Goal: Task Accomplishment & Management: Manage account settings

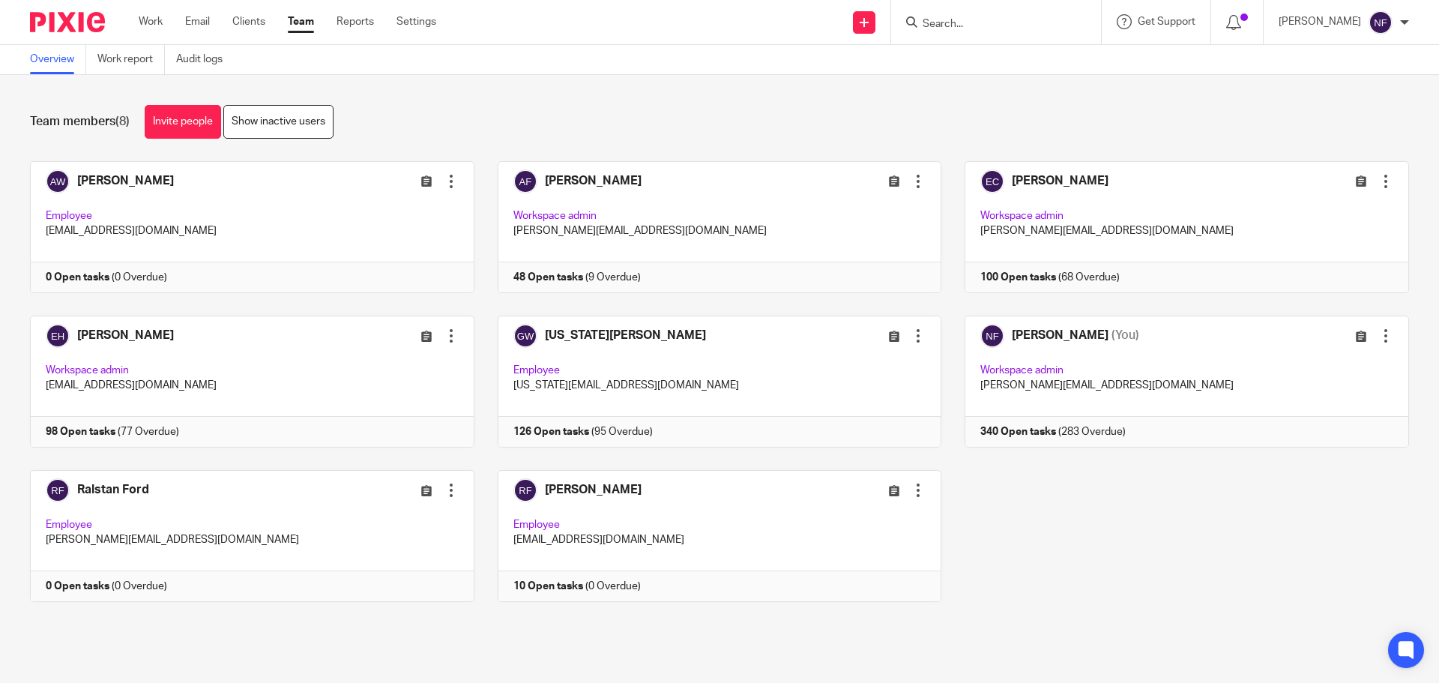
click at [1056, 22] on input "Search" at bounding box center [988, 24] width 135 height 13
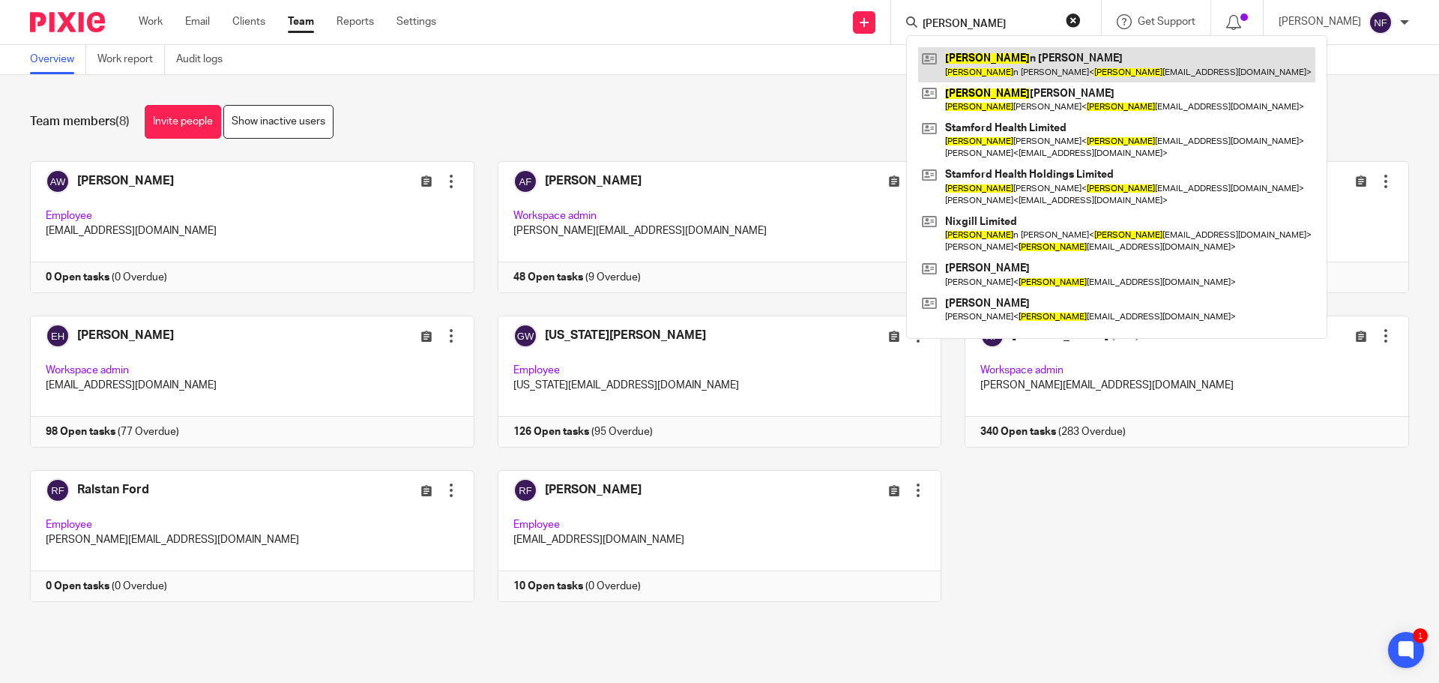
type input "[PERSON_NAME]"
click at [1031, 73] on link at bounding box center [1116, 64] width 397 height 34
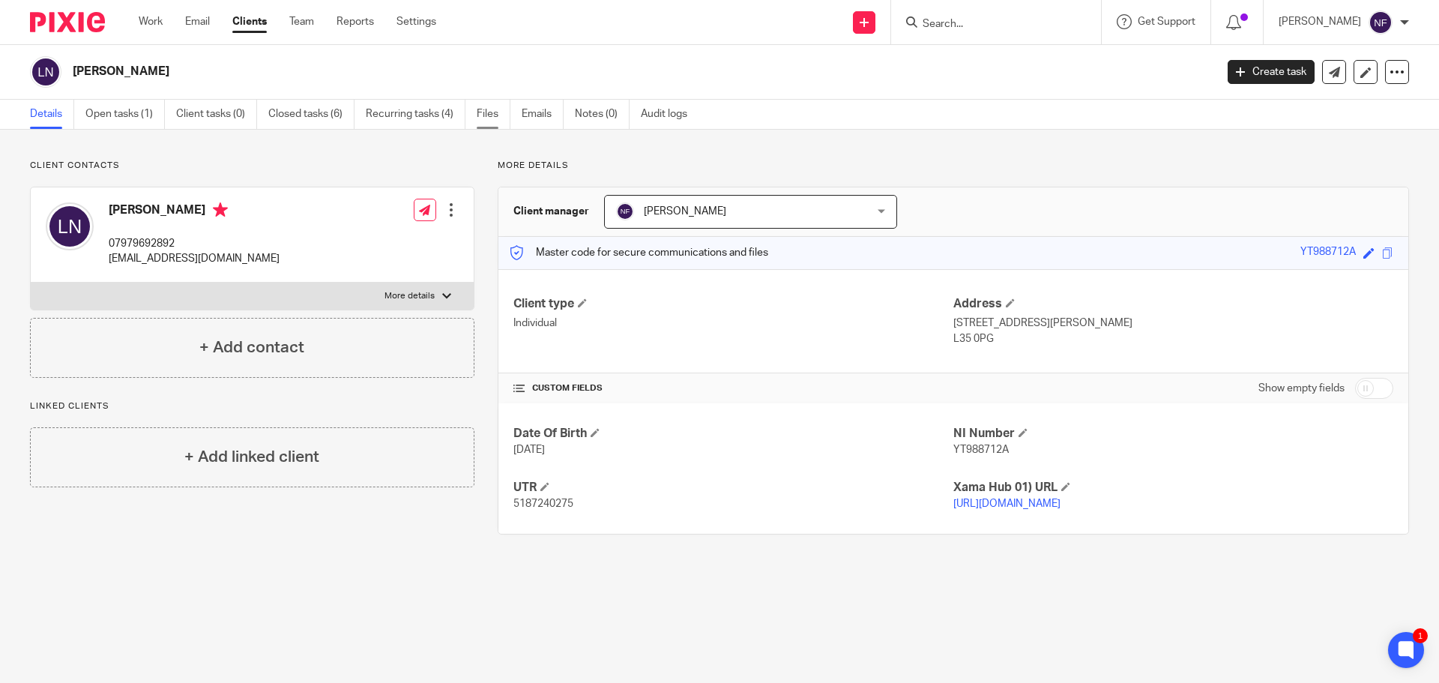
click at [490, 115] on link "Files" at bounding box center [494, 114] width 34 height 29
click at [492, 117] on link "Files" at bounding box center [494, 114] width 34 height 29
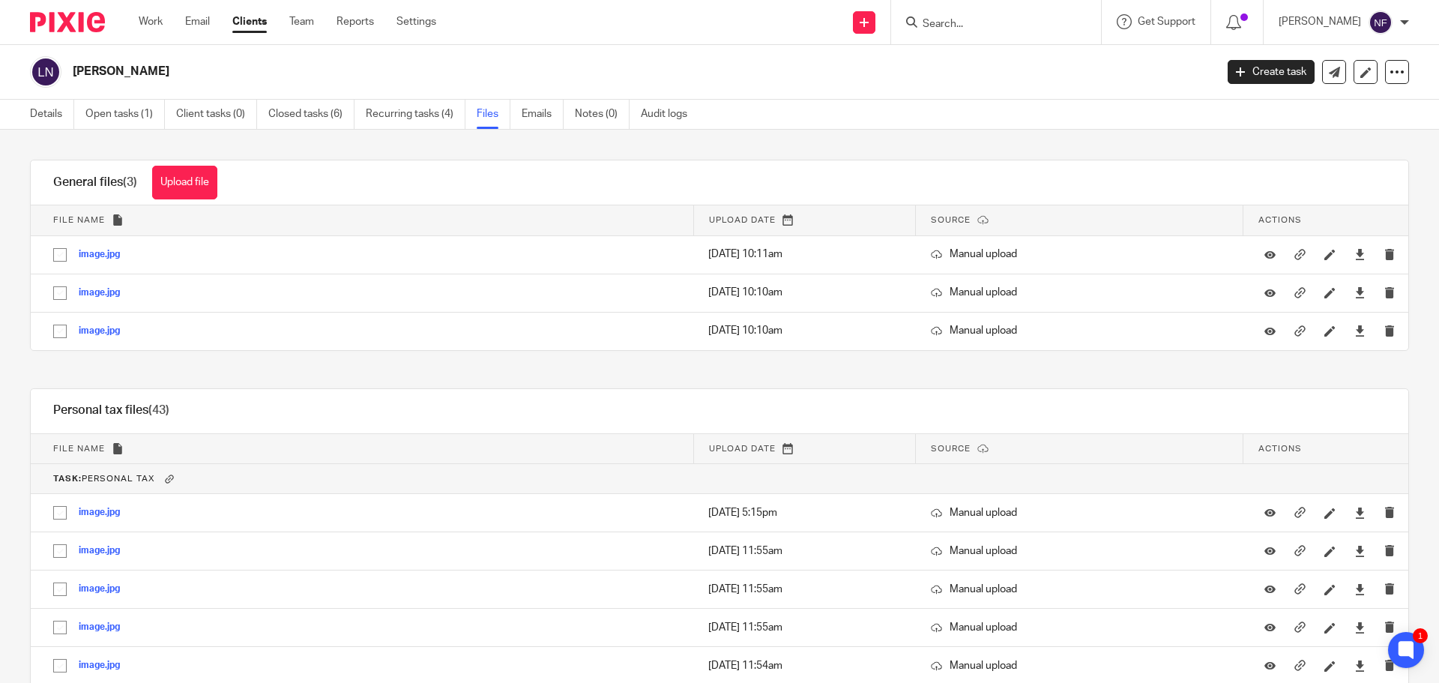
click at [989, 23] on input "Search" at bounding box center [988, 24] width 135 height 13
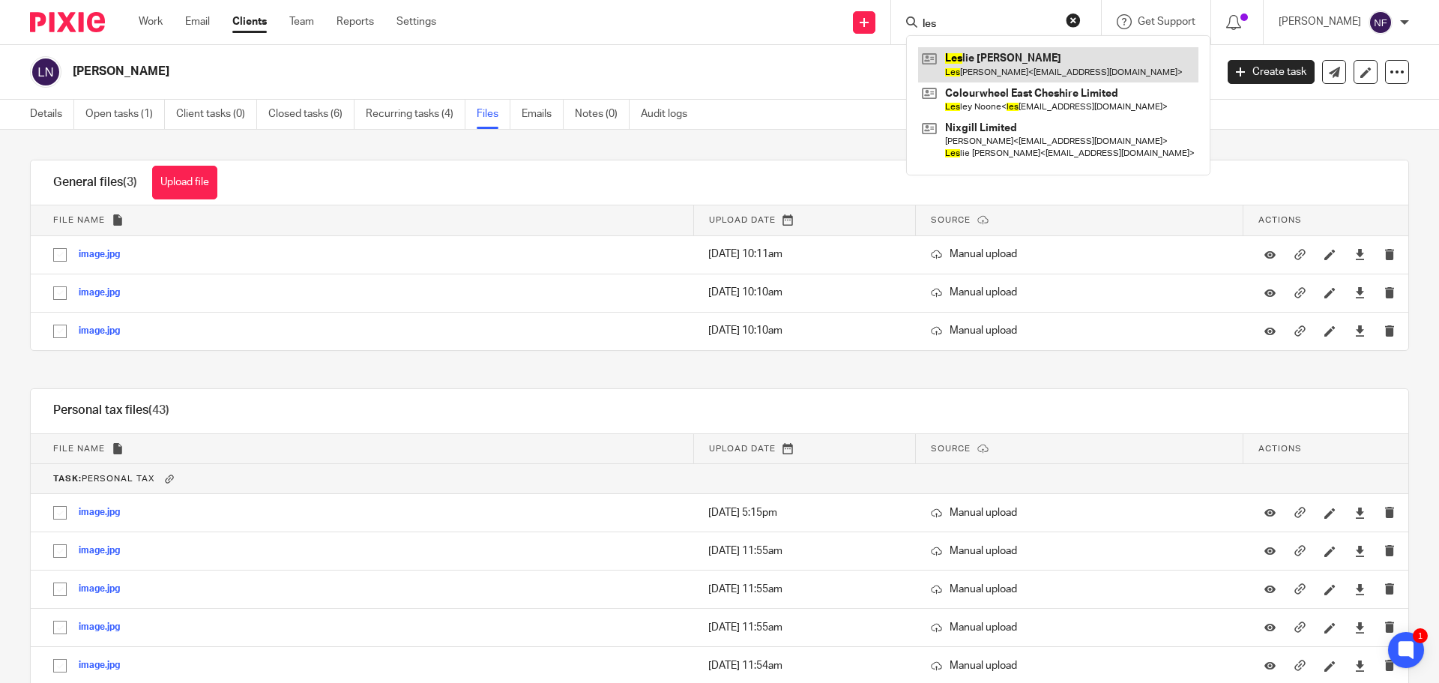
type input "les"
click at [988, 54] on link at bounding box center [1058, 64] width 280 height 34
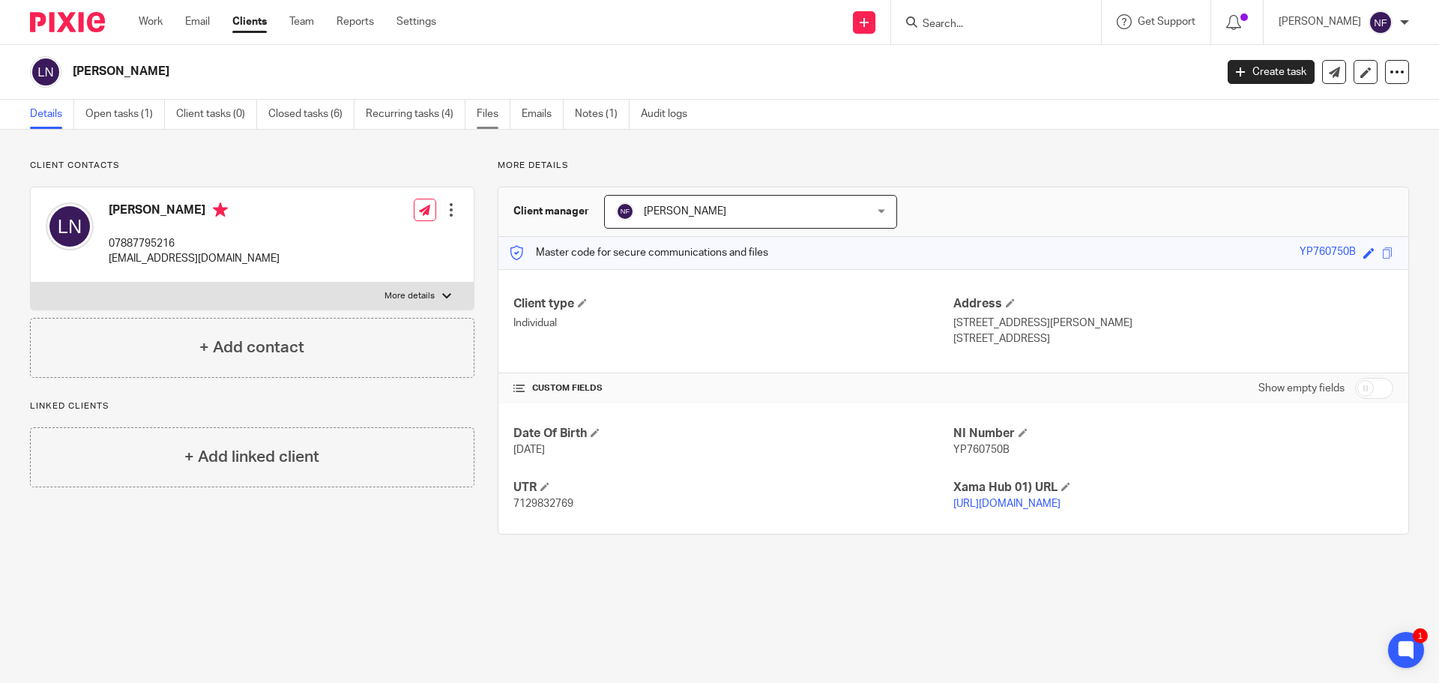
click at [479, 120] on link "Files" at bounding box center [494, 114] width 34 height 29
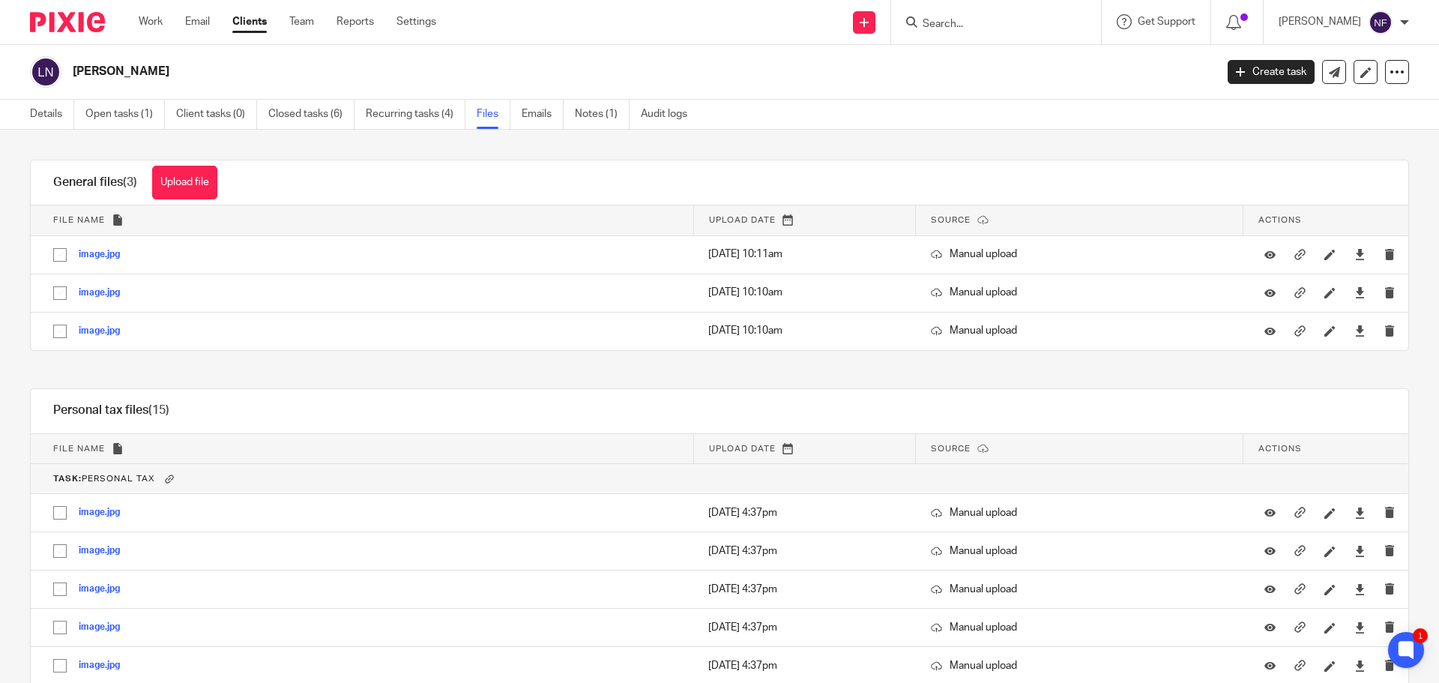
click at [1033, 22] on input "Search" at bounding box center [988, 24] width 135 height 13
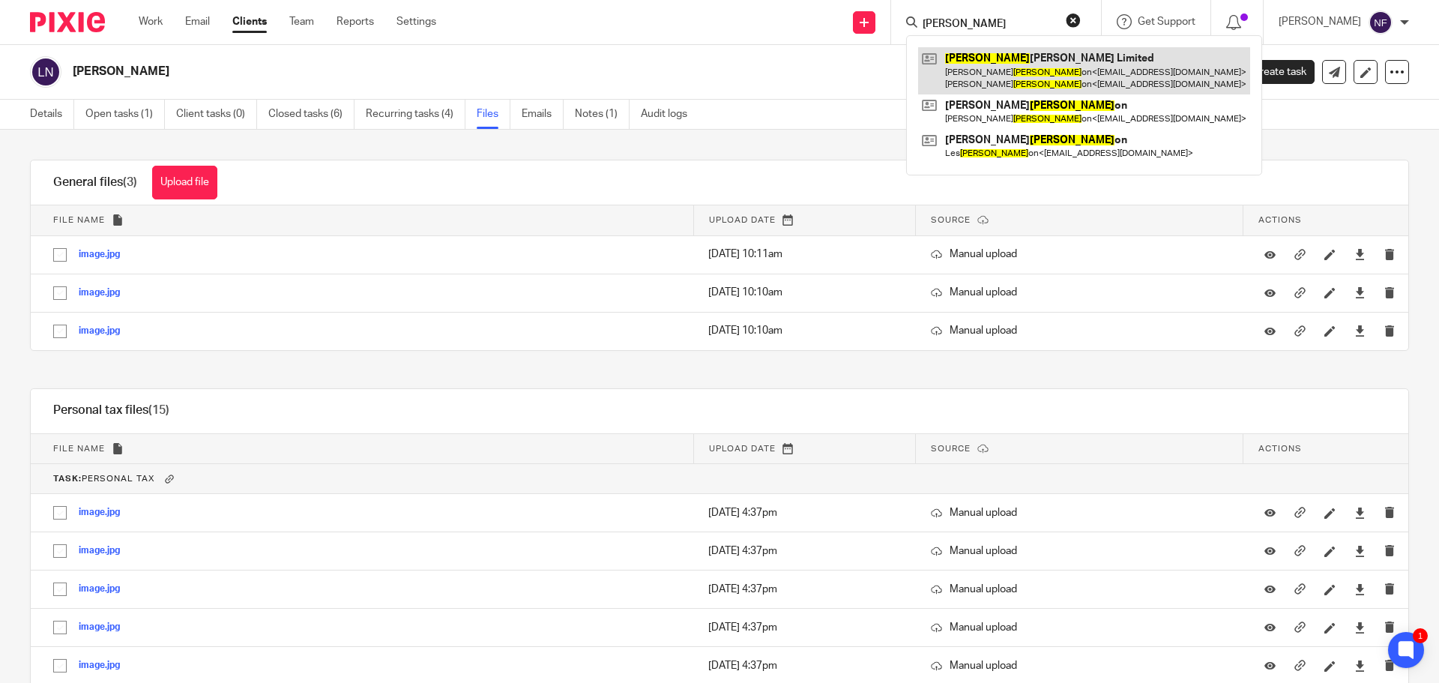
type input "nix"
click at [1029, 73] on link at bounding box center [1084, 70] width 332 height 46
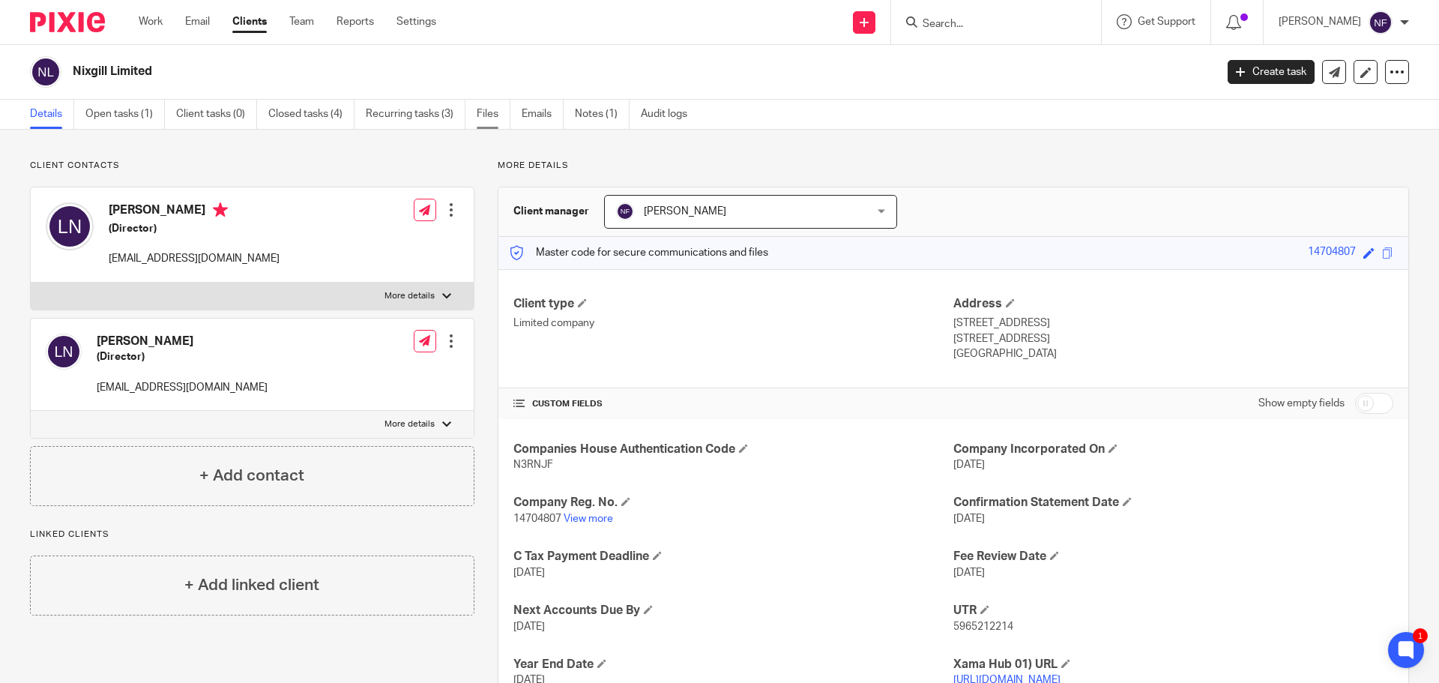
click at [484, 120] on link "Files" at bounding box center [494, 114] width 34 height 29
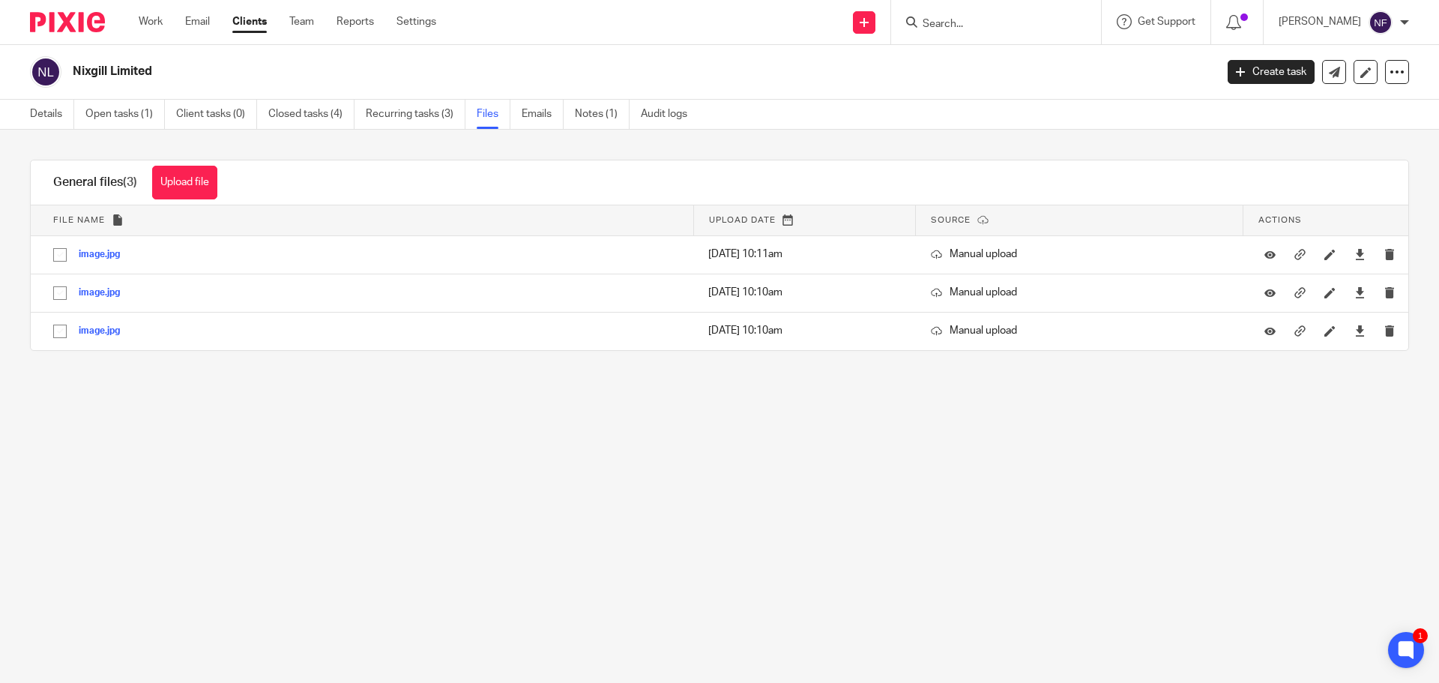
click at [969, 29] on input "Search" at bounding box center [988, 24] width 135 height 13
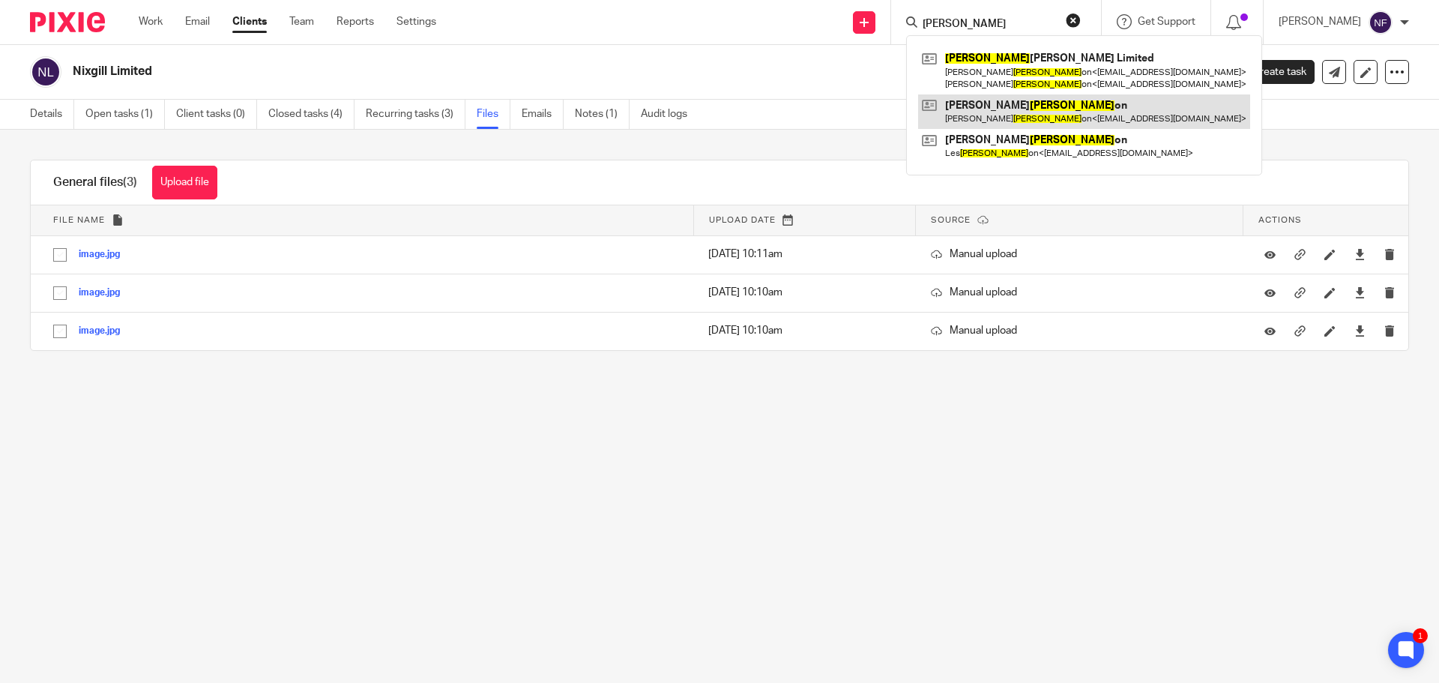
type input "nix"
click at [1001, 109] on link at bounding box center [1084, 111] width 332 height 34
click at [991, 108] on link at bounding box center [1084, 111] width 332 height 34
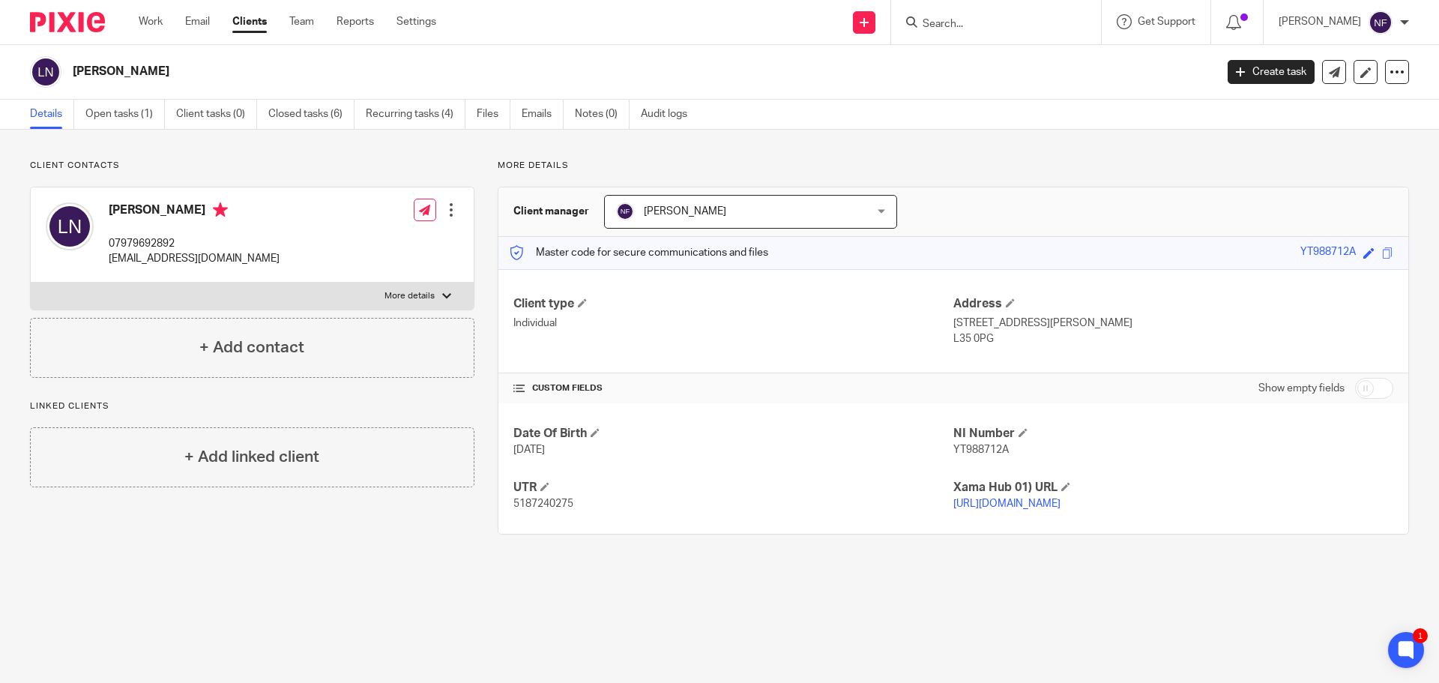
click at [973, 24] on input "Search" at bounding box center [988, 24] width 135 height 13
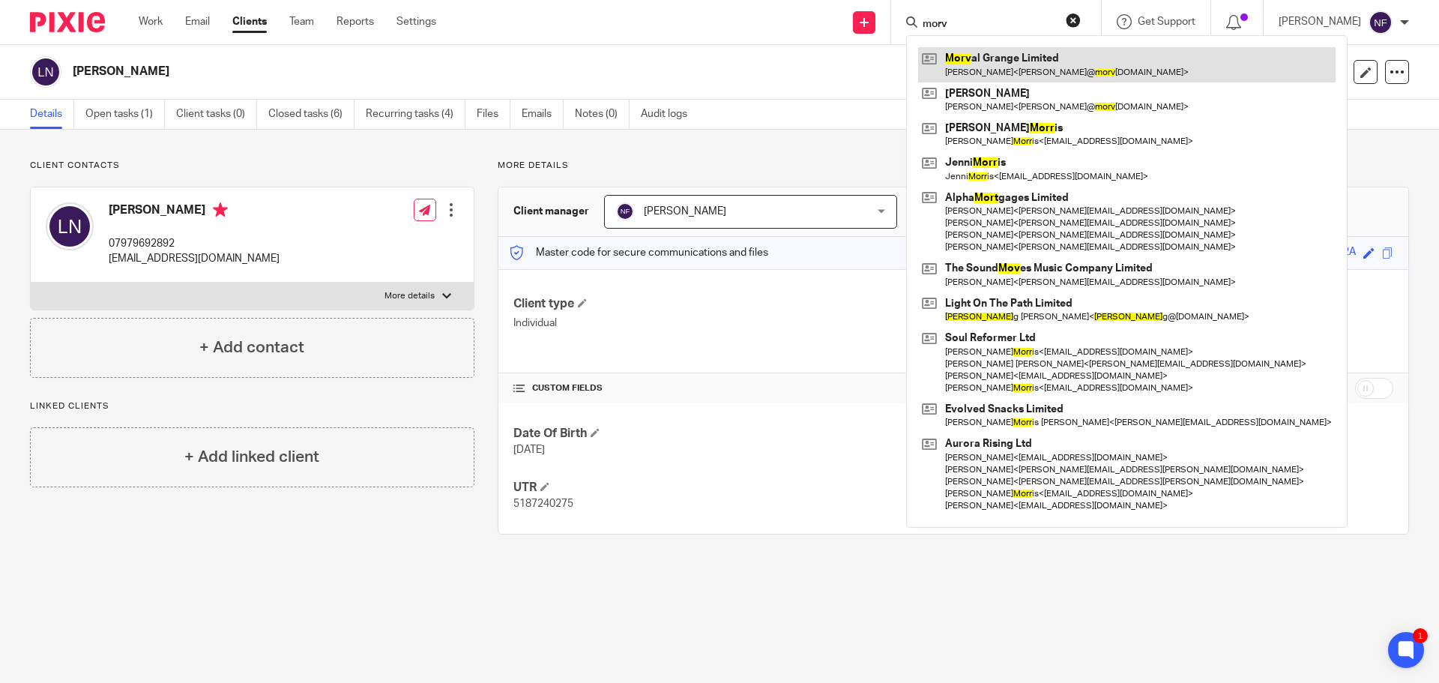
type input "morv"
click at [988, 64] on link at bounding box center [1126, 64] width 417 height 34
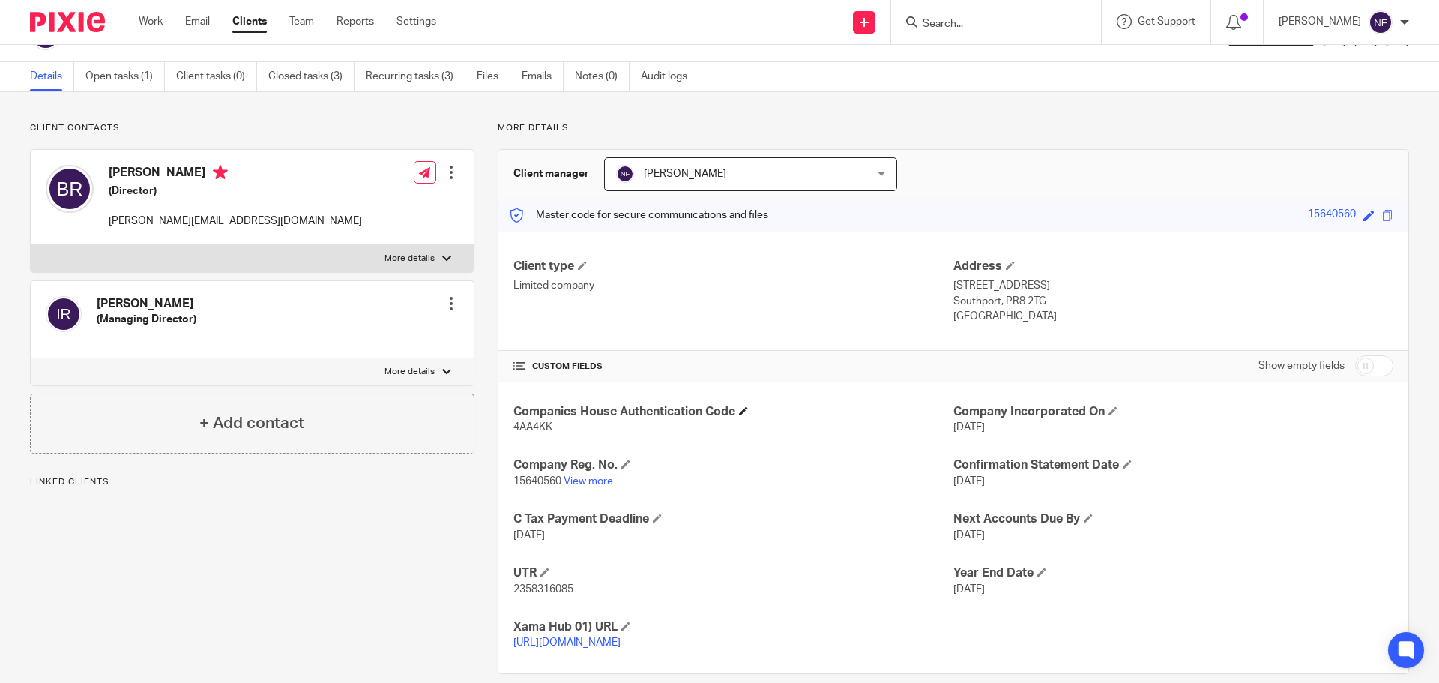
scroll to position [58, 0]
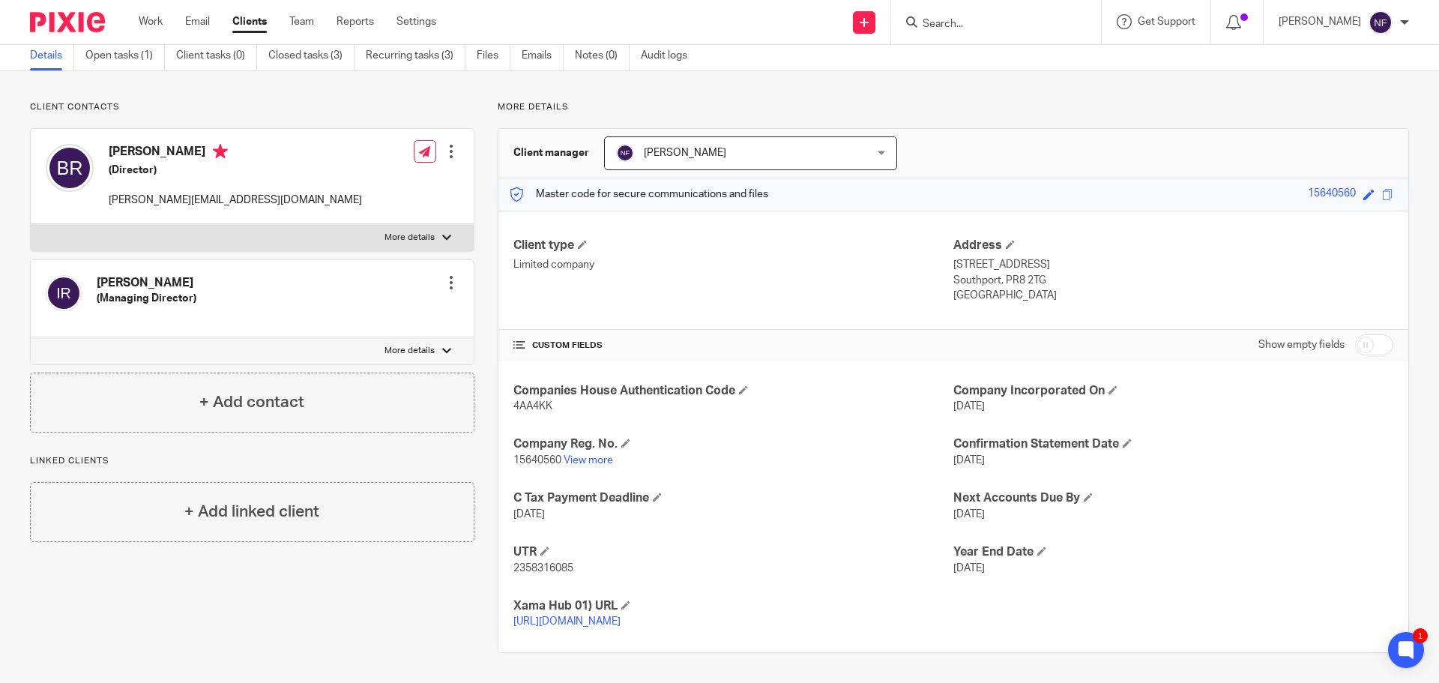
click at [982, 26] on input "Search" at bounding box center [988, 24] width 135 height 13
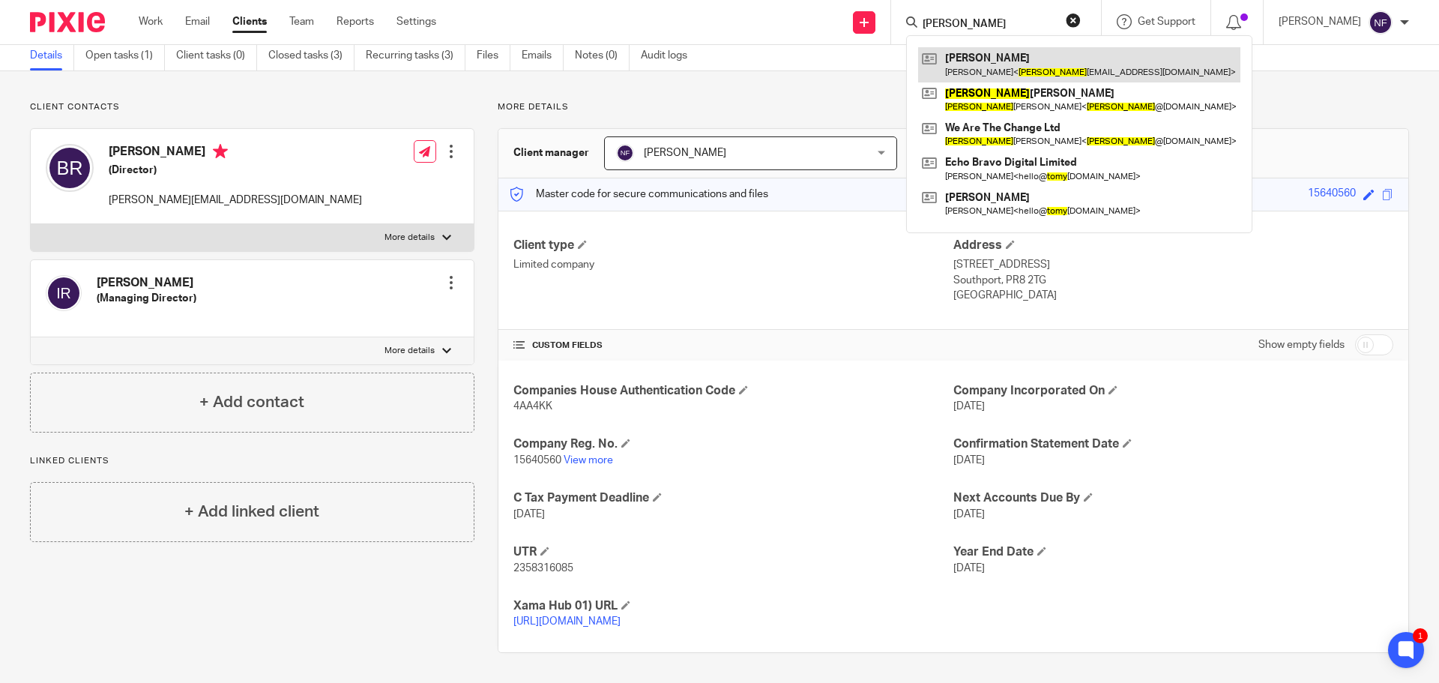
type input "tony"
click at [1004, 58] on link at bounding box center [1079, 64] width 322 height 34
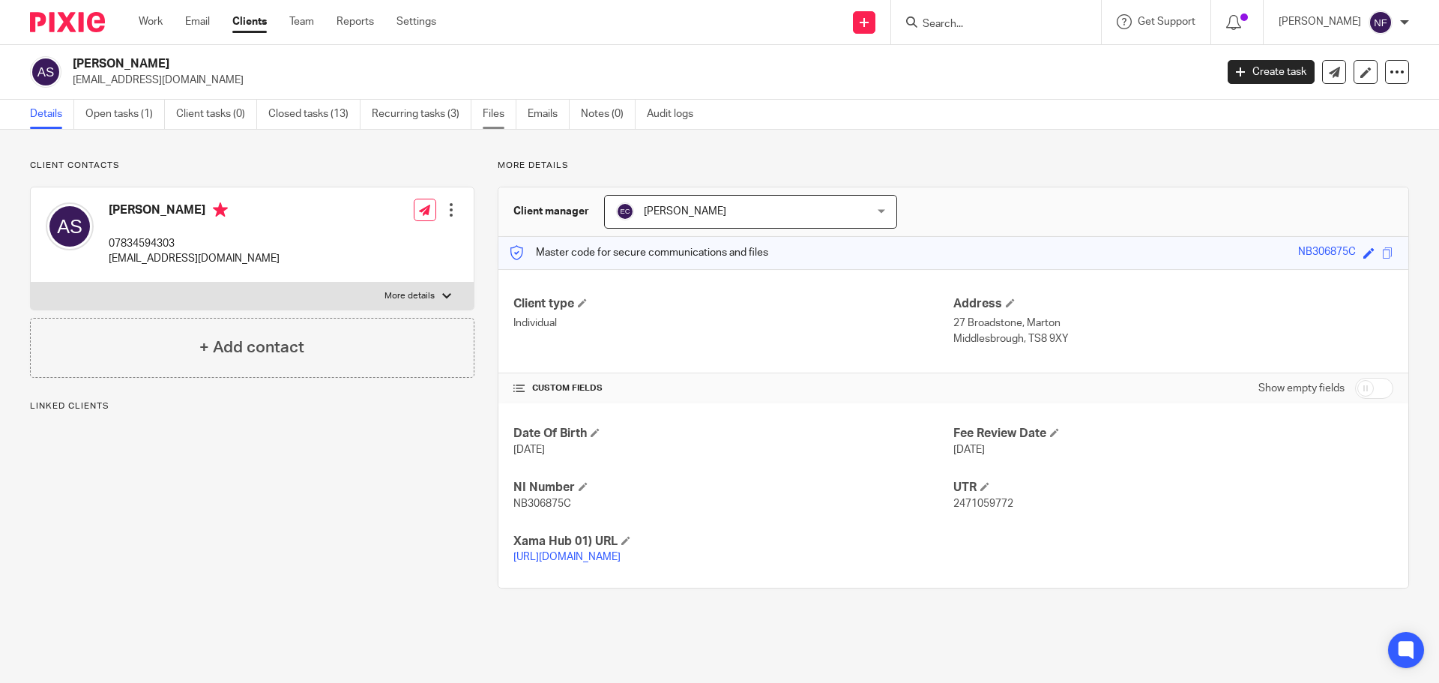
click at [492, 121] on link "Files" at bounding box center [500, 114] width 34 height 29
click at [501, 111] on link "Files" at bounding box center [500, 114] width 34 height 29
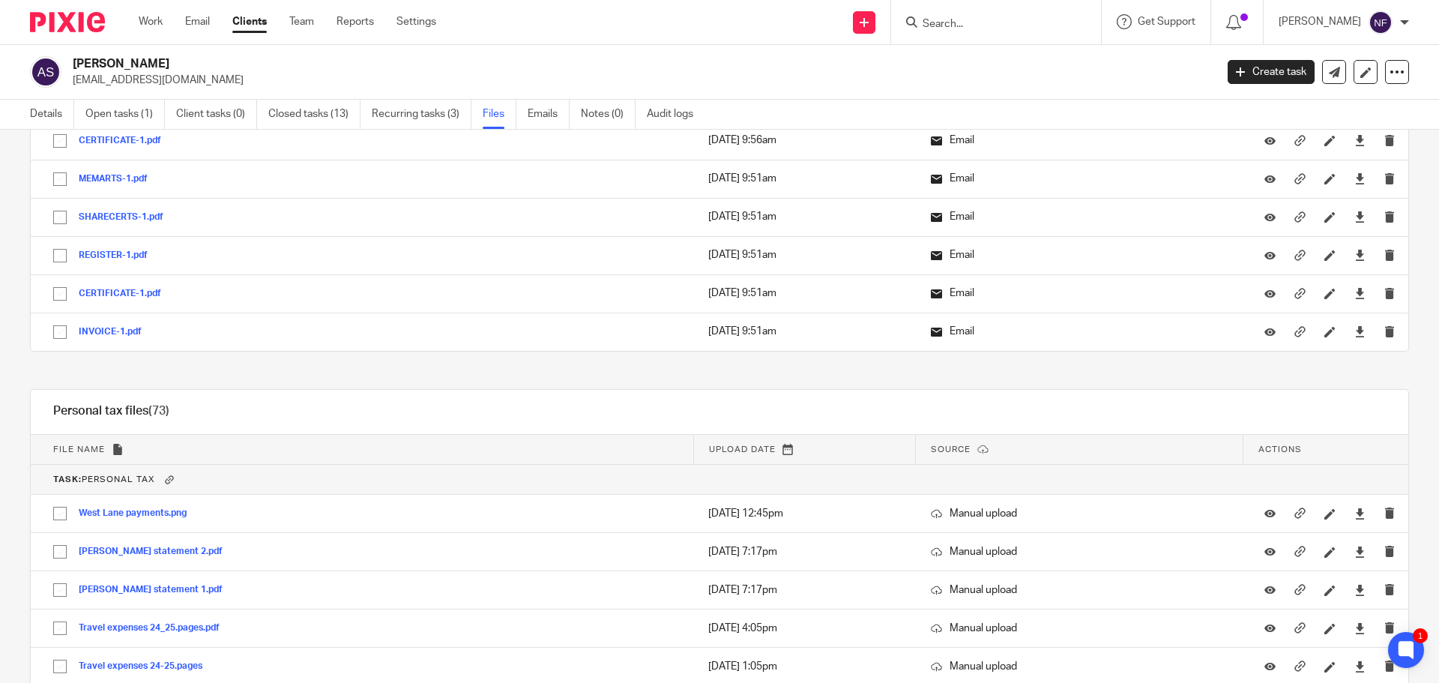
scroll to position [2622, 0]
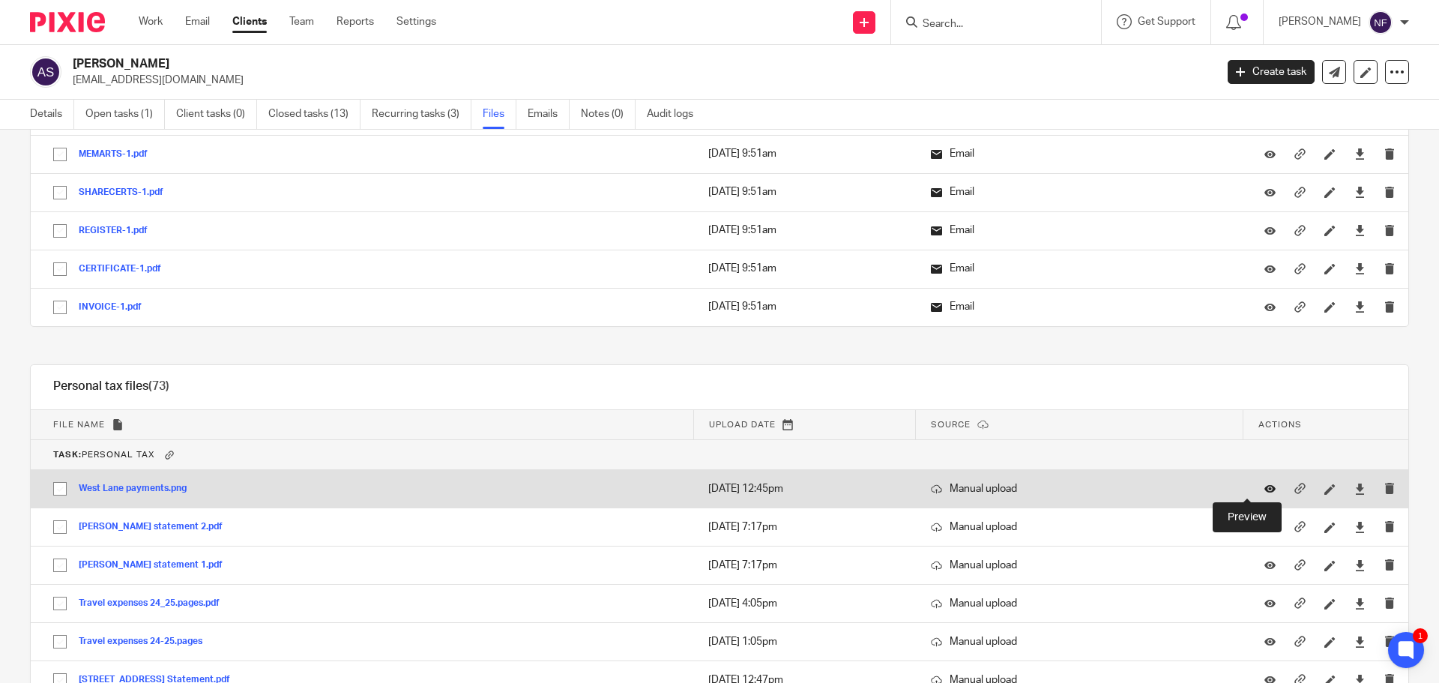
click at [1264, 489] on icon at bounding box center [1269, 488] width 11 height 11
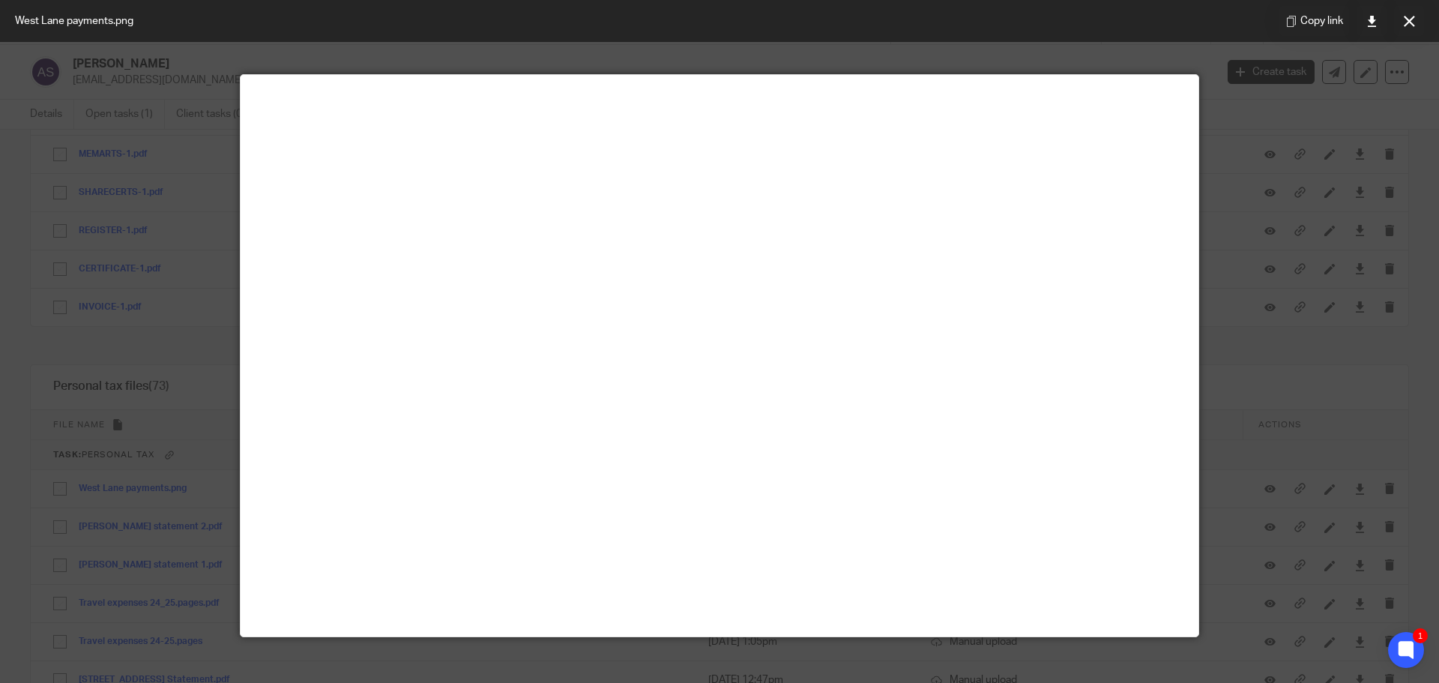
scroll to position [0, 0]
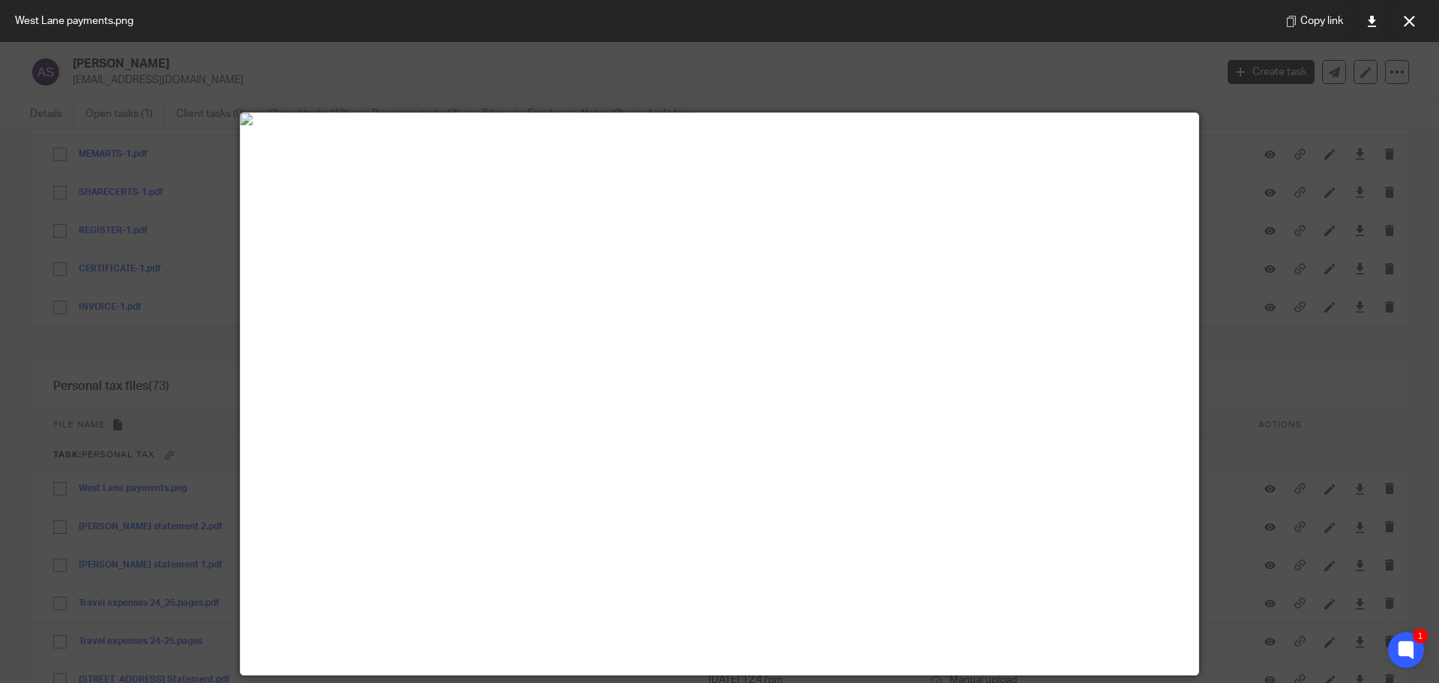
click at [1245, 130] on div at bounding box center [719, 341] width 1439 height 683
click at [1418, 18] on button at bounding box center [1409, 21] width 30 height 30
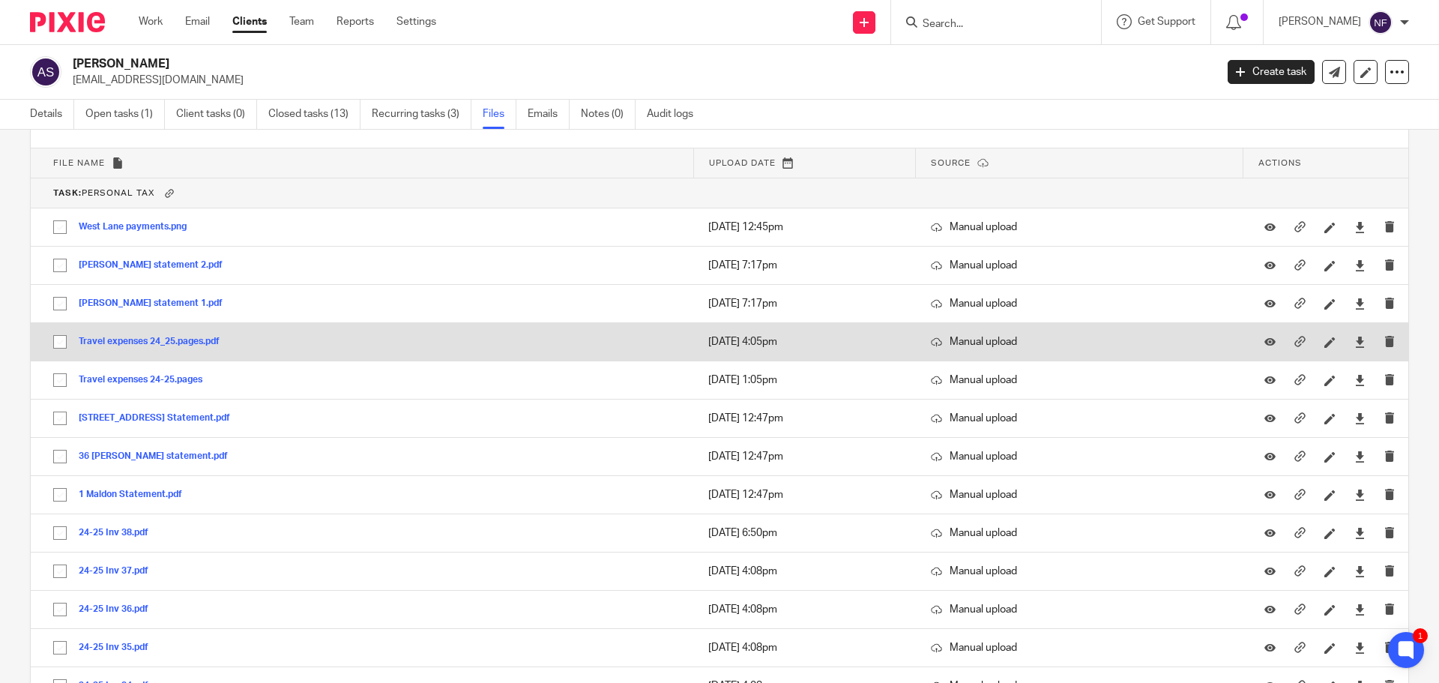
scroll to position [2697, 0]
